Goal: Task Accomplishment & Management: Use online tool/utility

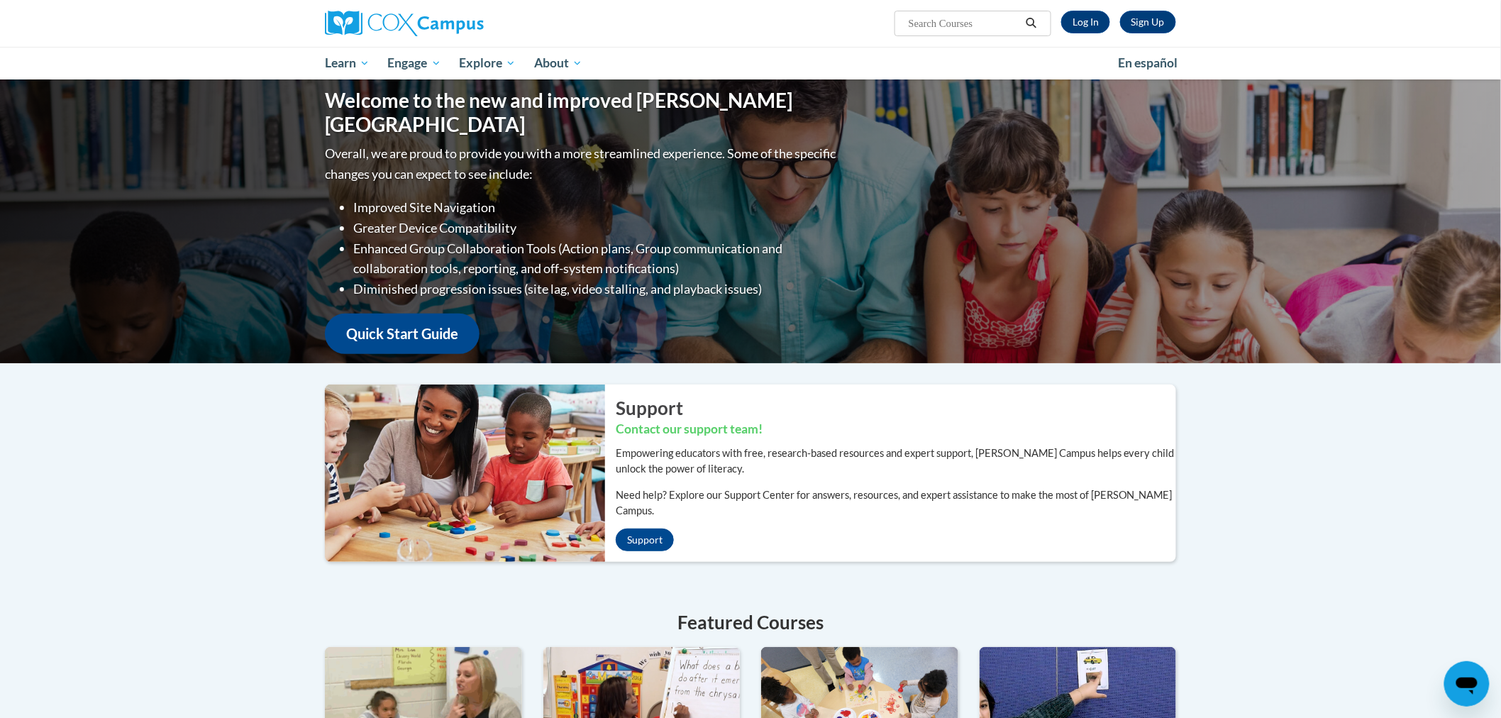
drag, startPoint x: 0, startPoint y: 0, endPoint x: 1078, endPoint y: 9, distance: 1078.2
click at [1078, 9] on div "Sign Up Log In Search Search..." at bounding box center [896, 18] width 582 height 36
click at [1081, 27] on link "Log In" at bounding box center [1085, 22] width 49 height 23
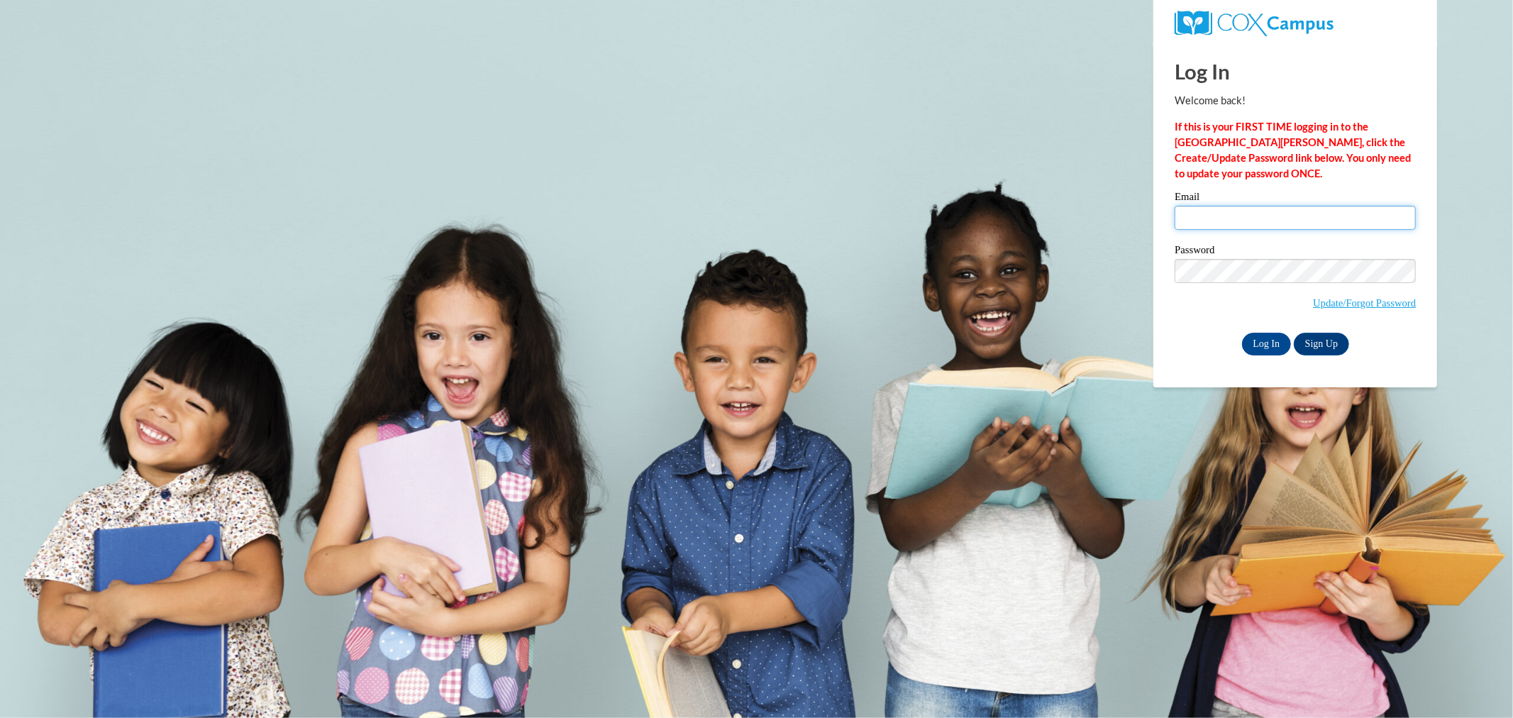
click at [1293, 218] on input "Email" at bounding box center [1295, 218] width 241 height 24
type input "stocka@collierschools.com"
click at [1242, 333] on input "Log In" at bounding box center [1267, 344] width 50 height 23
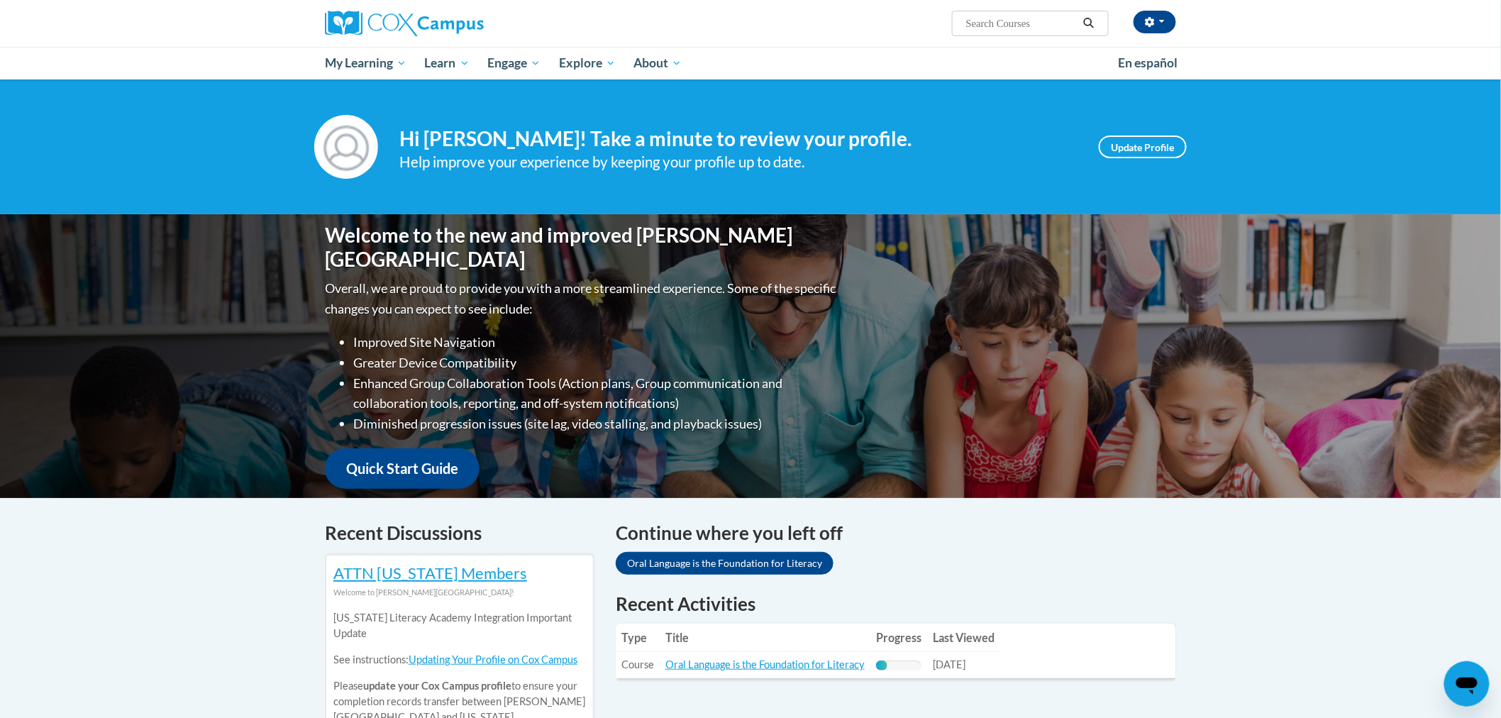
scroll to position [157, 0]
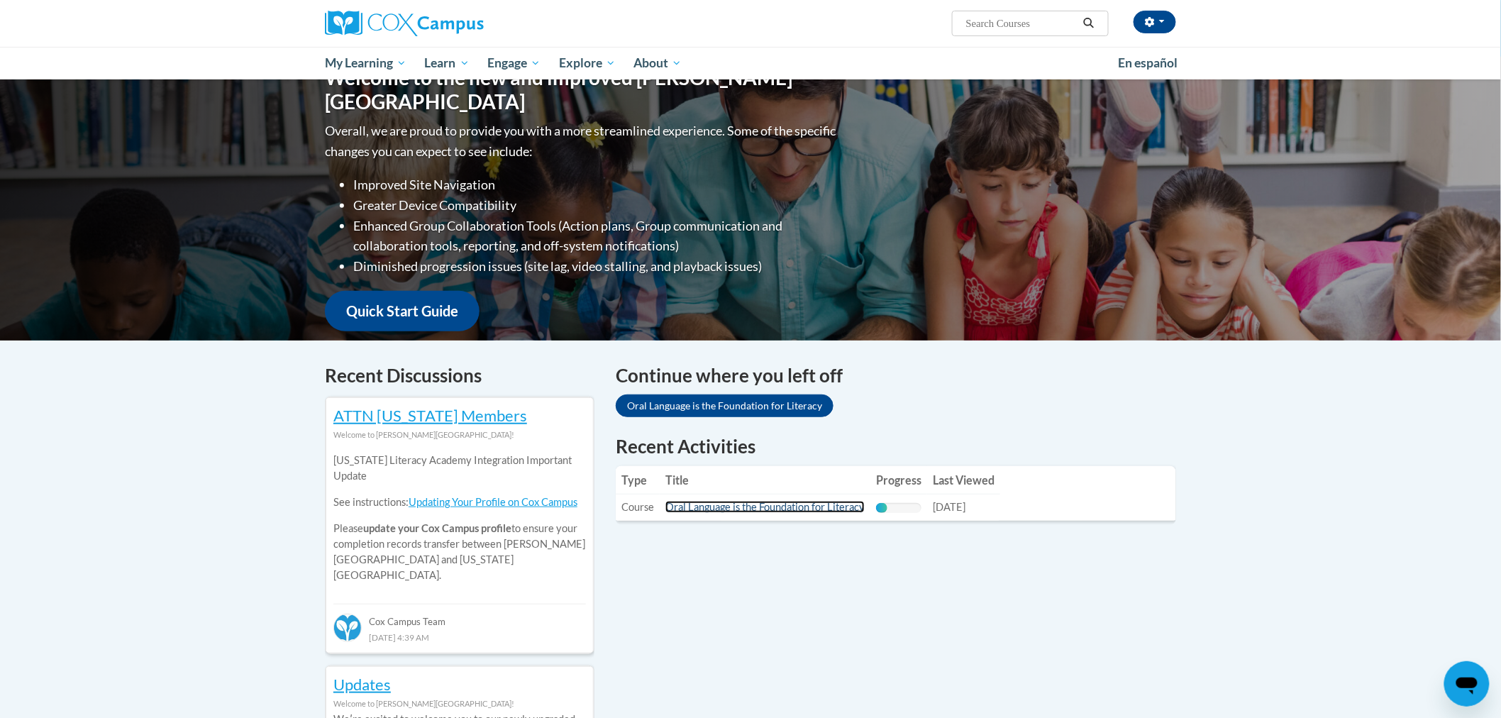
click at [816, 509] on link "Oral Language is the Foundation for Literacy" at bounding box center [764, 507] width 199 height 12
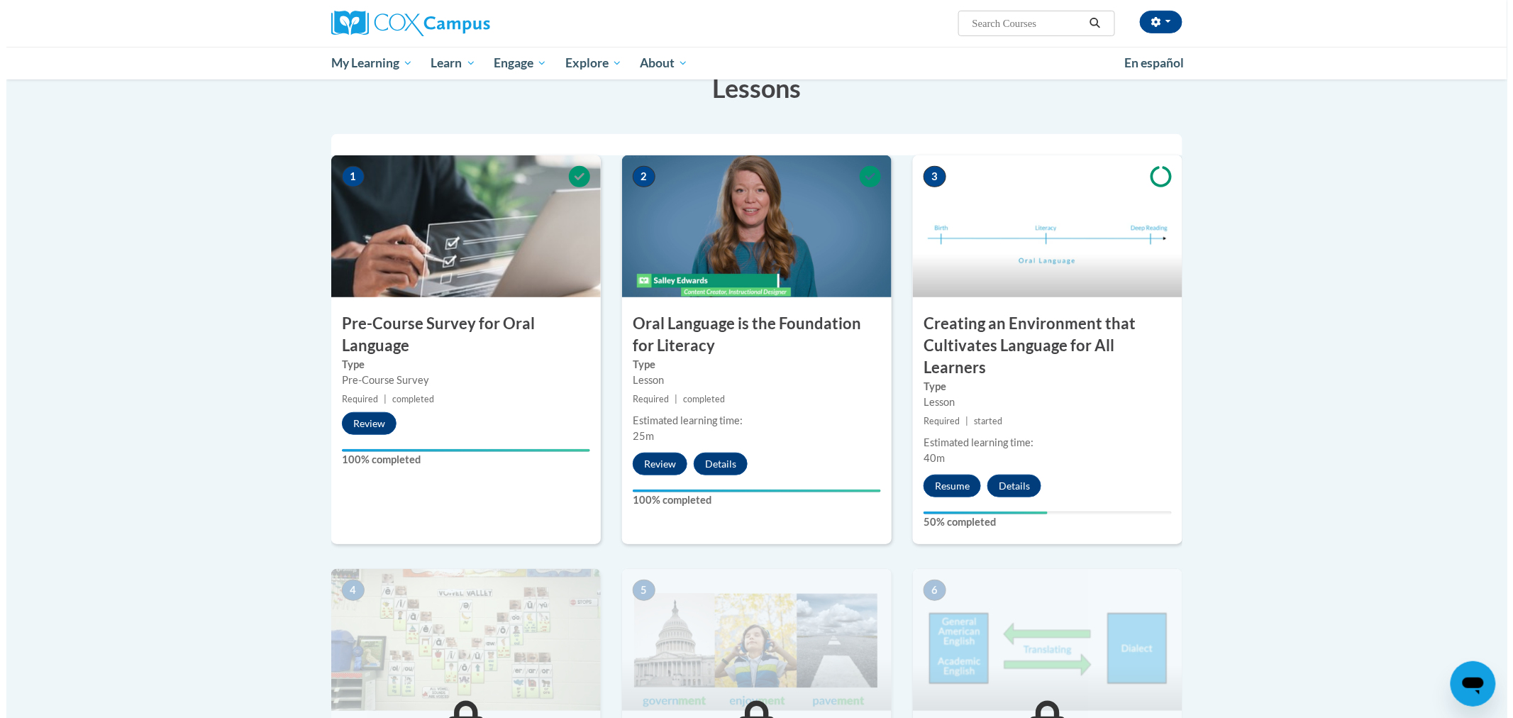
scroll to position [315, 0]
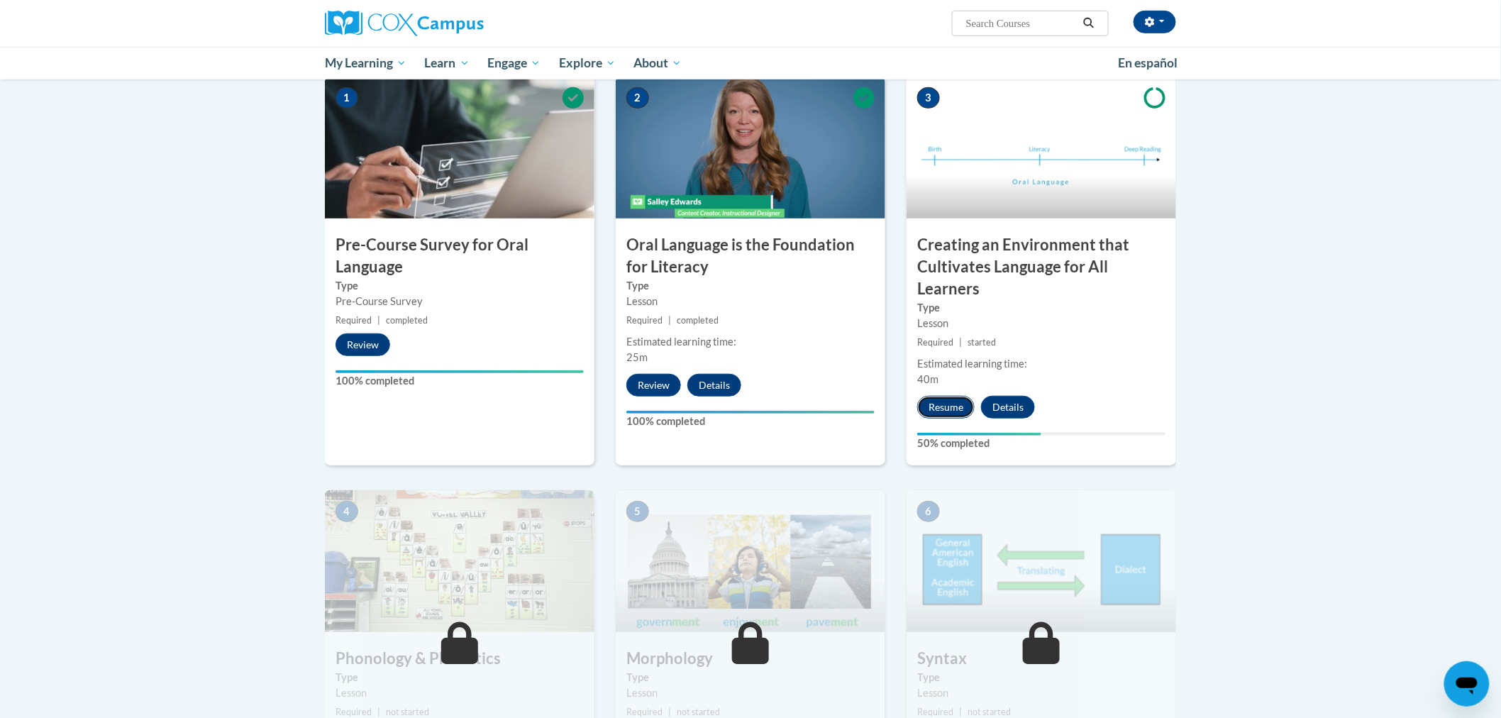
click at [959, 409] on button "Resume" at bounding box center [945, 407] width 57 height 23
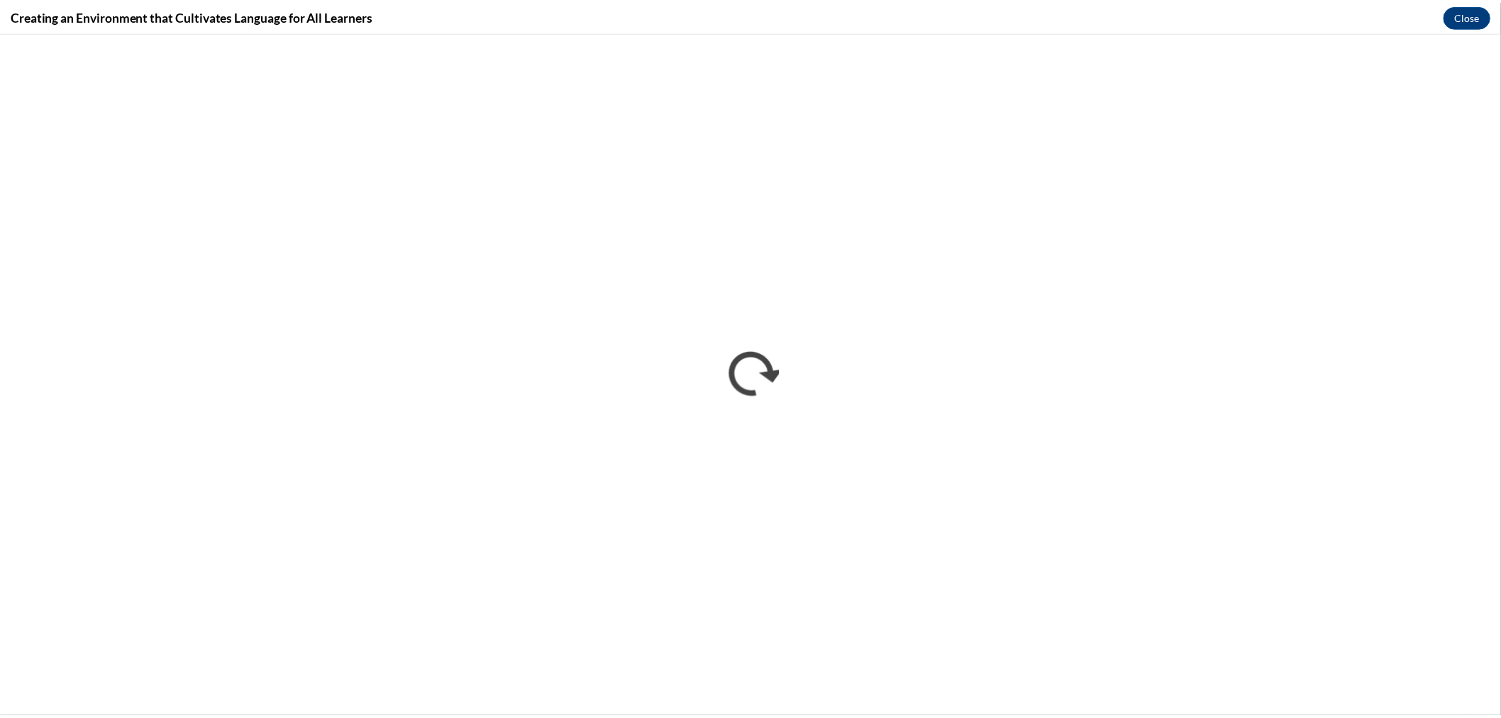
scroll to position [0, 0]
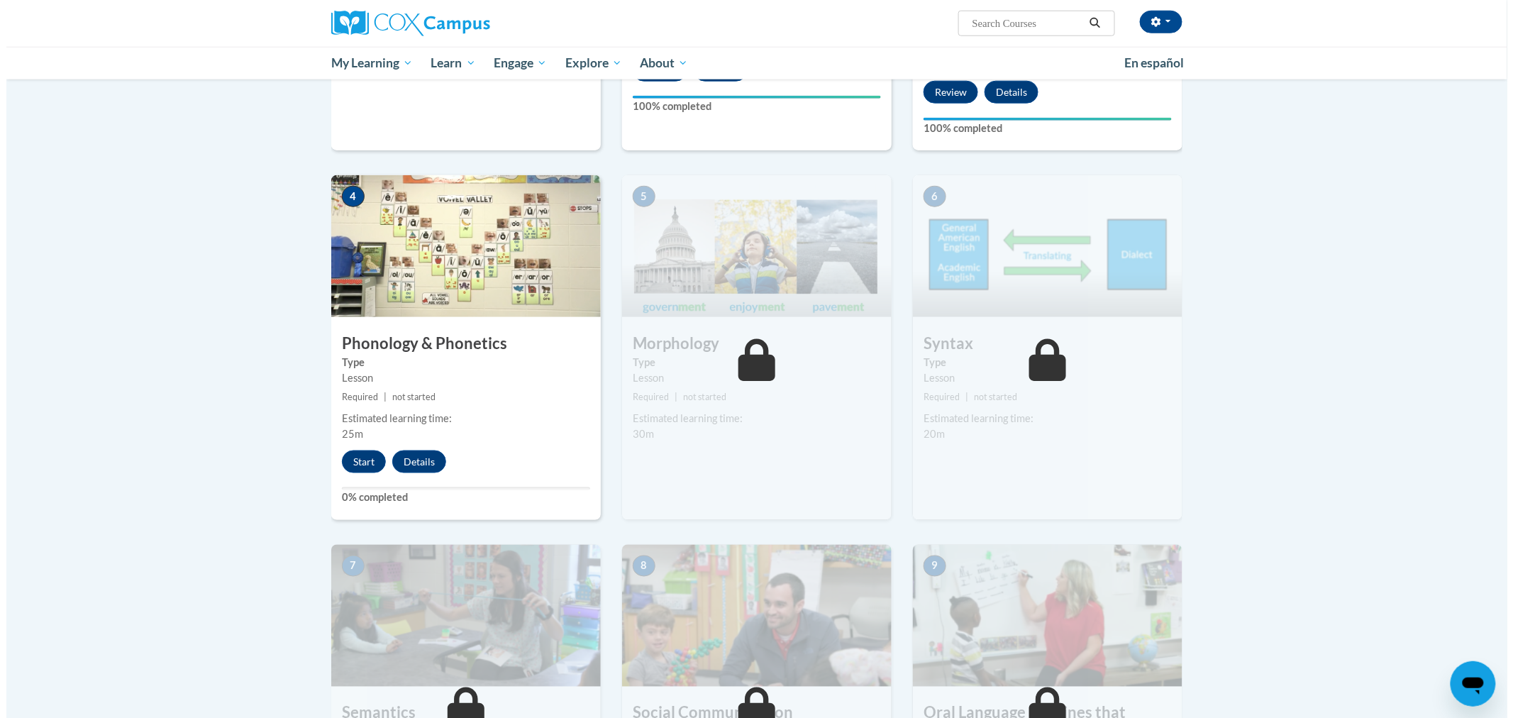
scroll to position [709, 0]
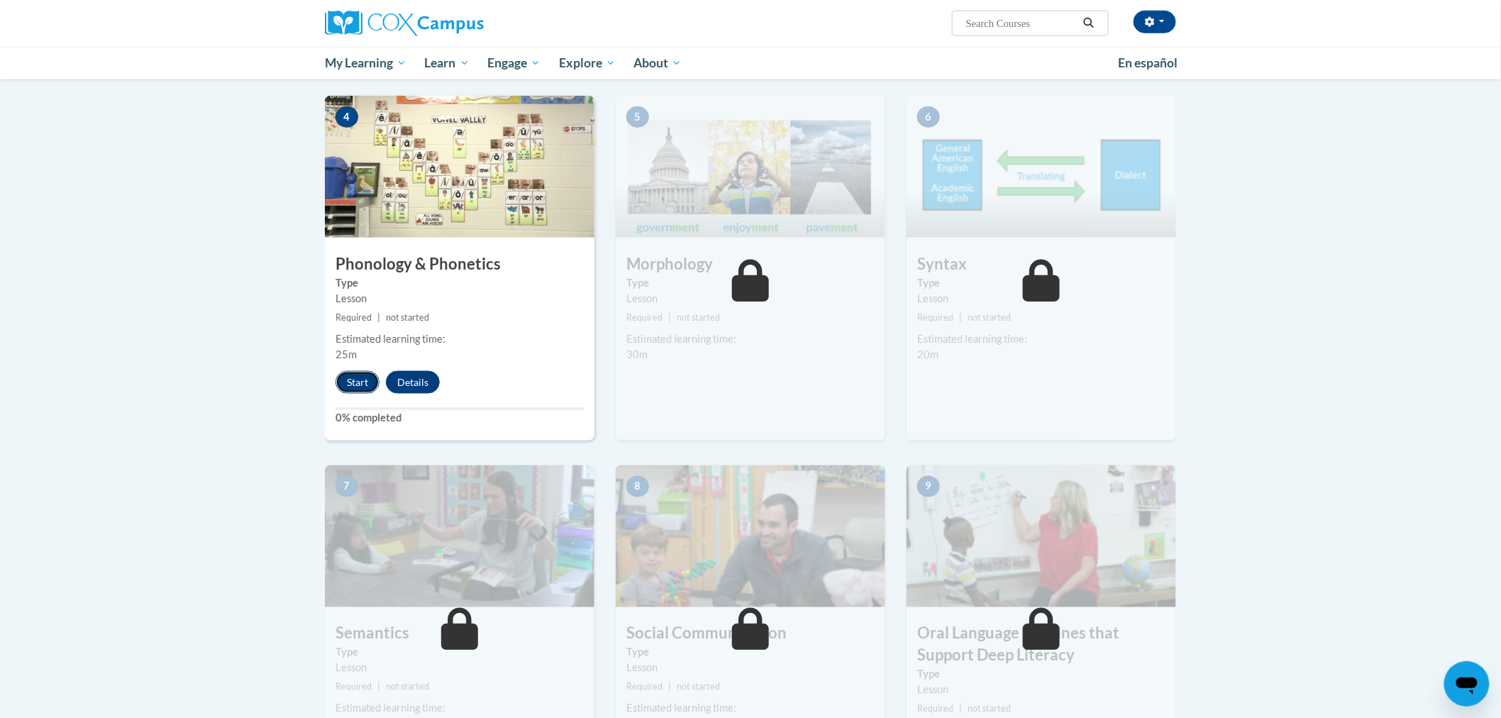
click at [353, 386] on button "Start" at bounding box center [358, 382] width 44 height 23
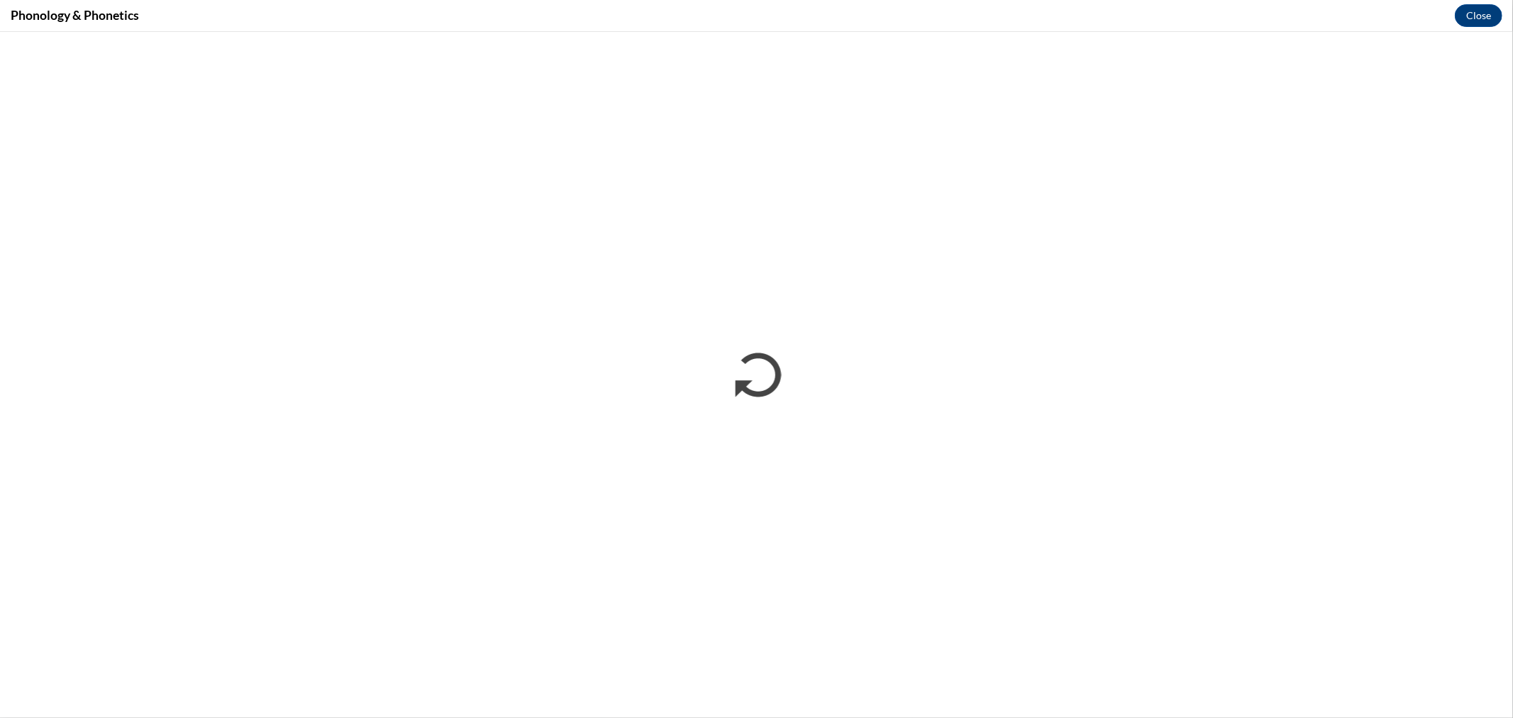
scroll to position [0, 0]
